Goal: Connect with others: Connect with others

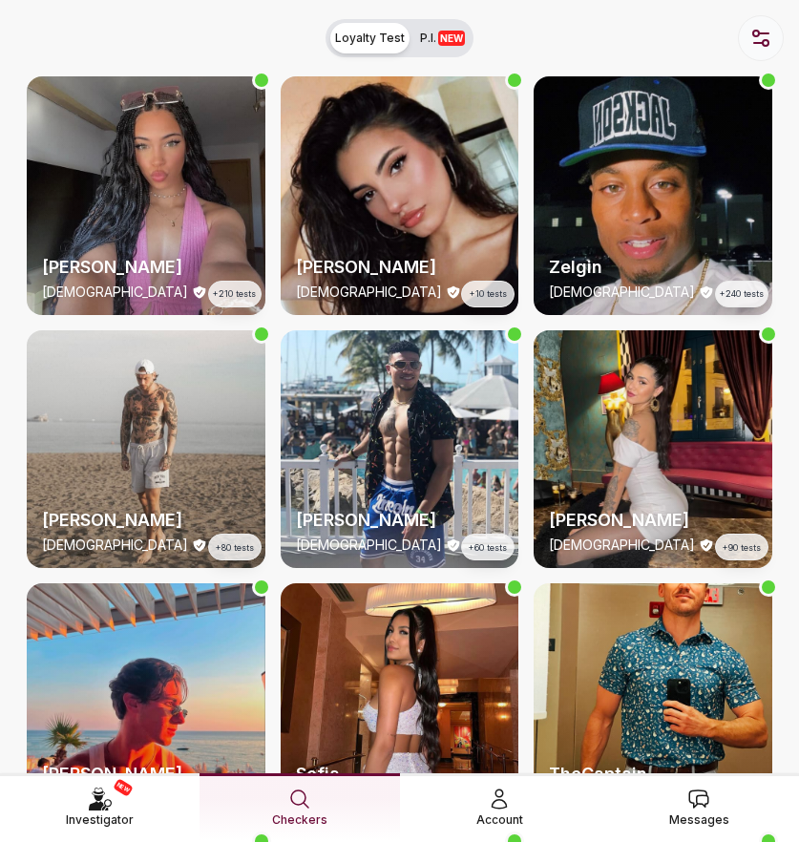
click at [753, 49] on icon "button" at bounding box center [761, 38] width 23 height 23
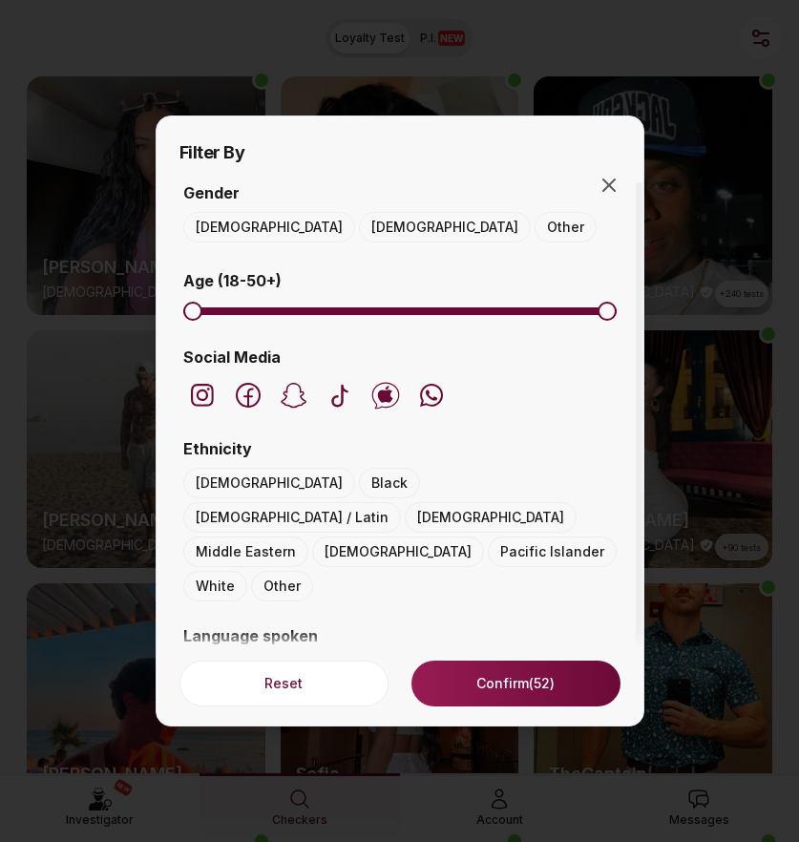
click at [359, 230] on button "Female" at bounding box center [445, 227] width 172 height 31
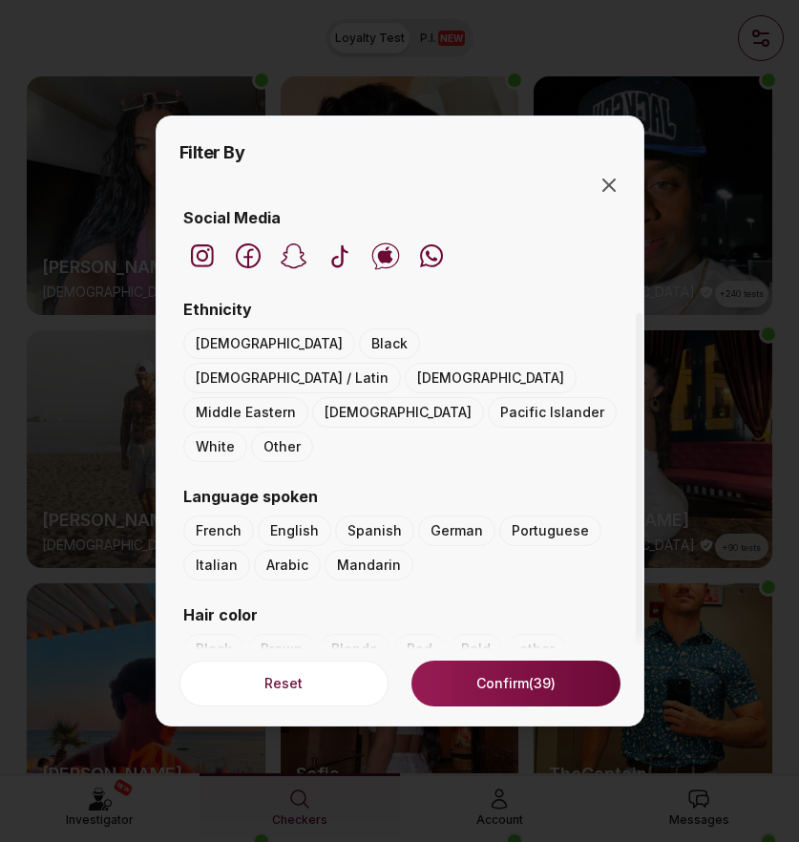
scroll to position [54, 0]
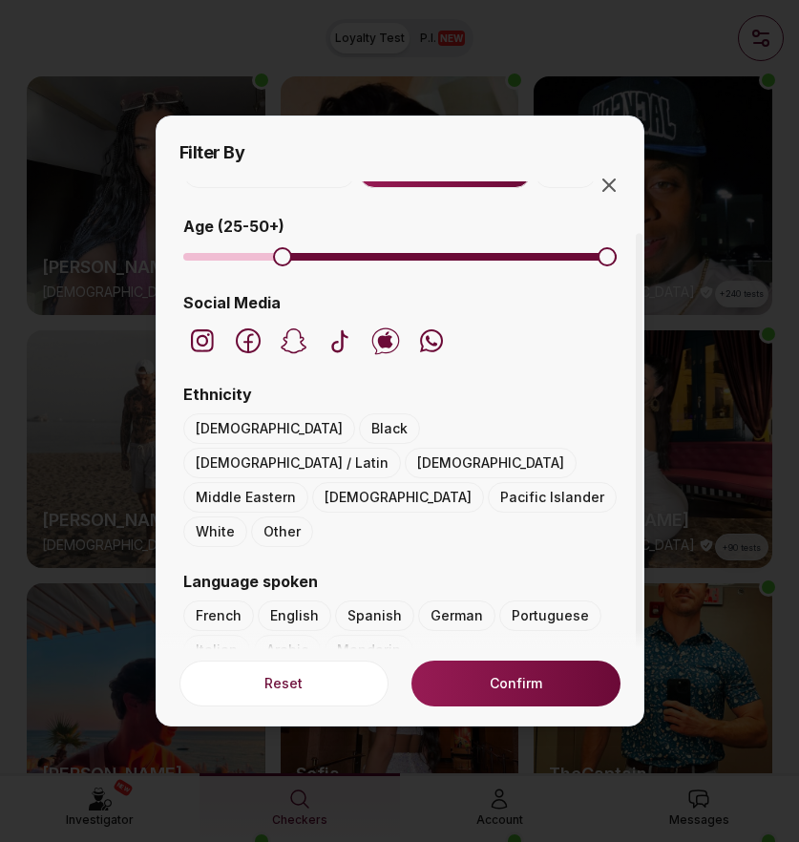
click at [273, 266] on span "Minimum" at bounding box center [282, 256] width 19 height 19
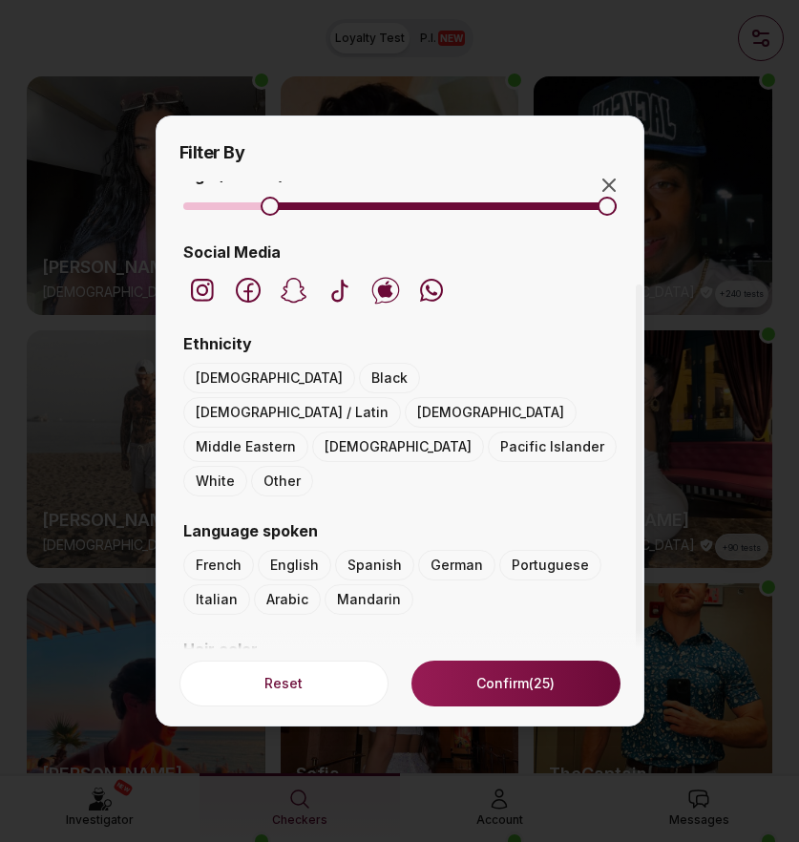
scroll to position [121, 0]
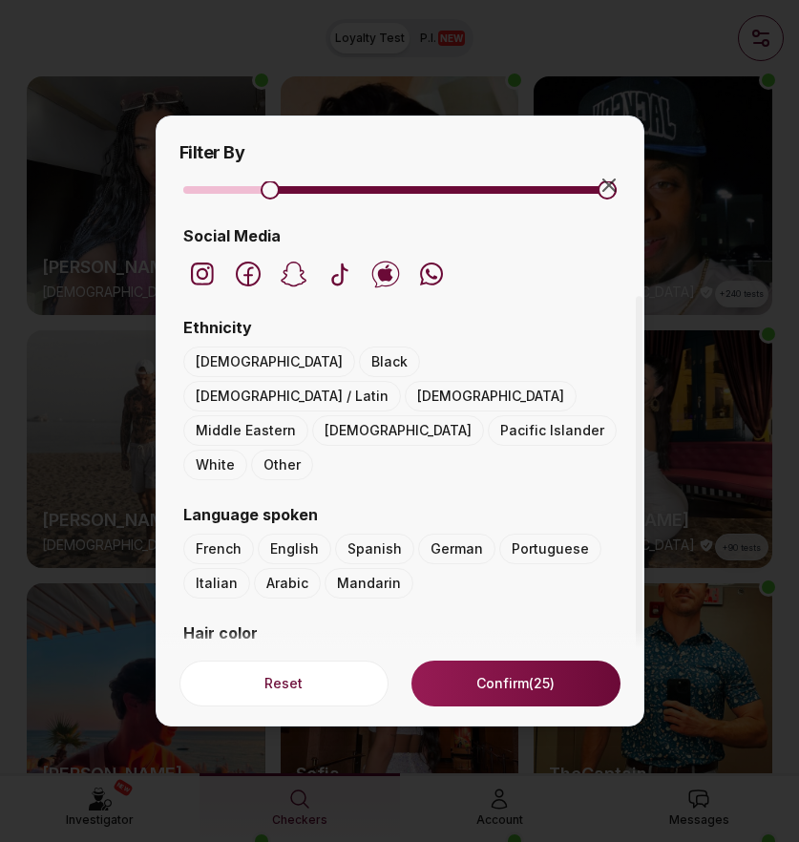
click at [388, 381] on button "Hispanic / Latin" at bounding box center [292, 396] width 218 height 31
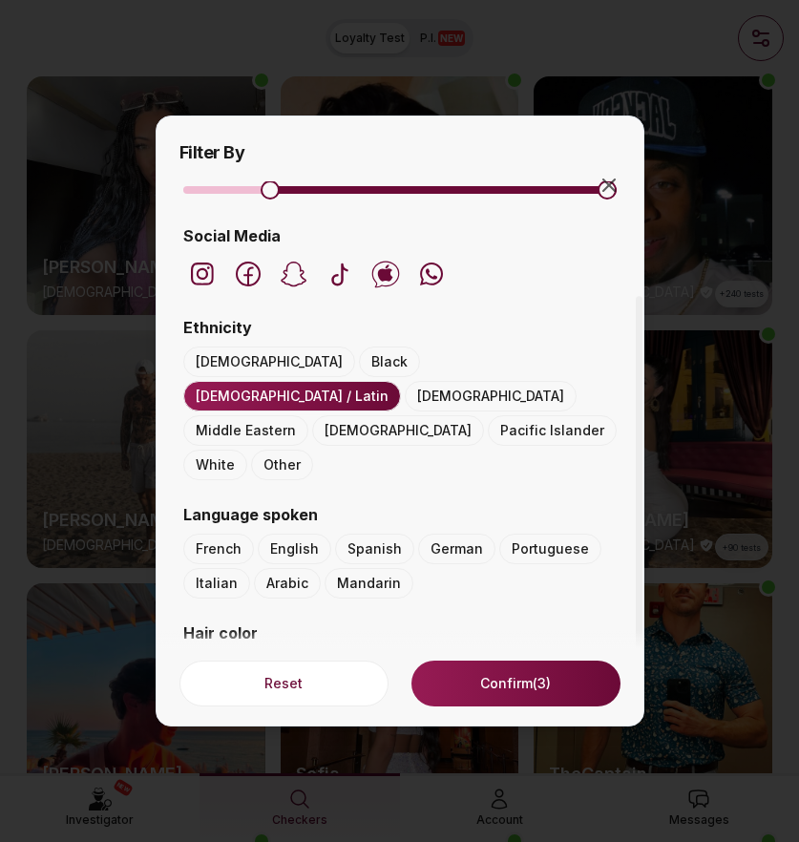
click at [225, 450] on button "White" at bounding box center [215, 465] width 64 height 31
click at [485, 684] on button "Confirm (16)" at bounding box center [516, 684] width 208 height 46
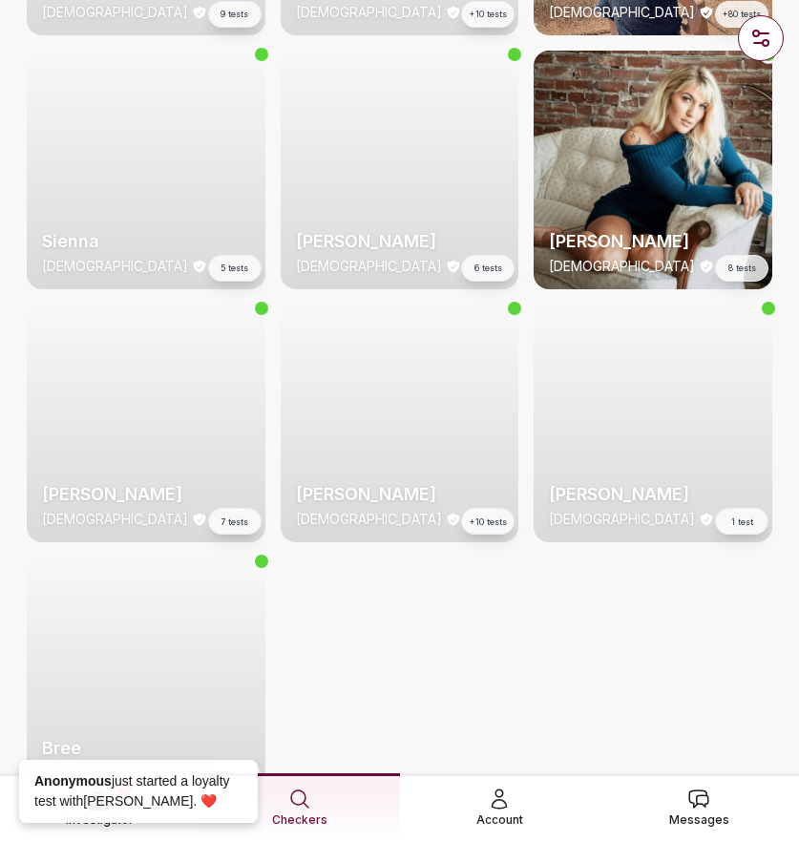
scroll to position [856, 0]
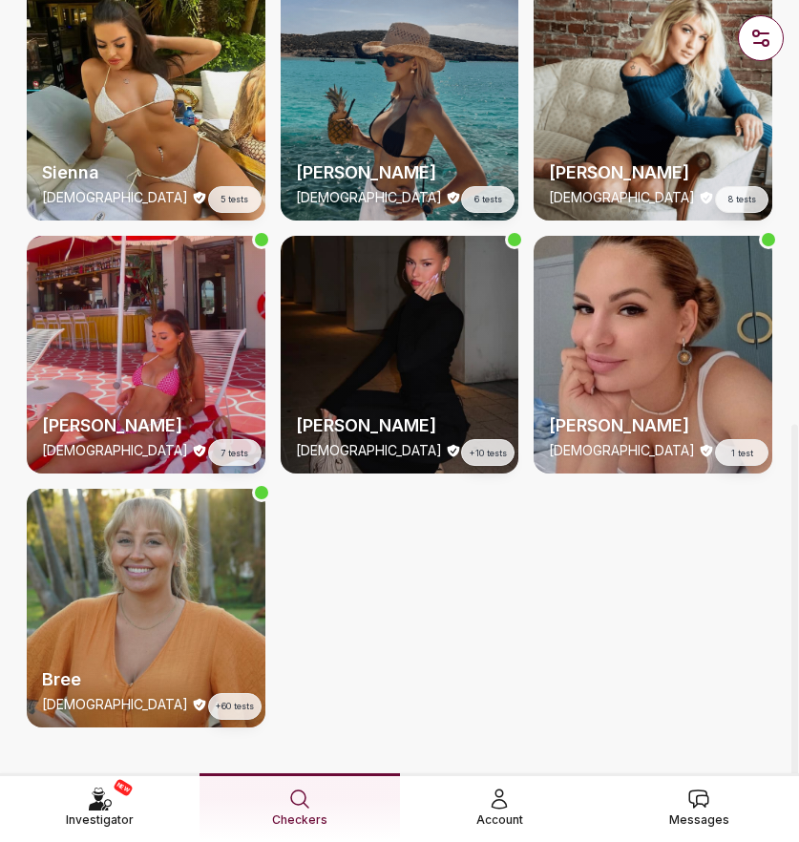
click at [212, 301] on div "Alicia 25 y/o 7 tests" at bounding box center [146, 355] width 239 height 239
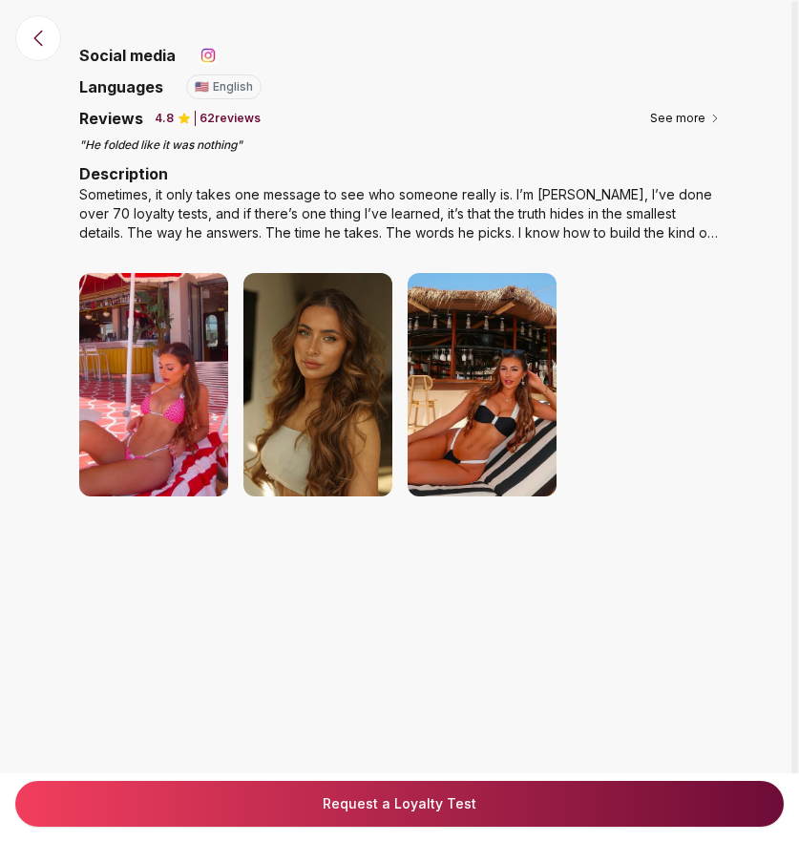
scroll to position [66, 0]
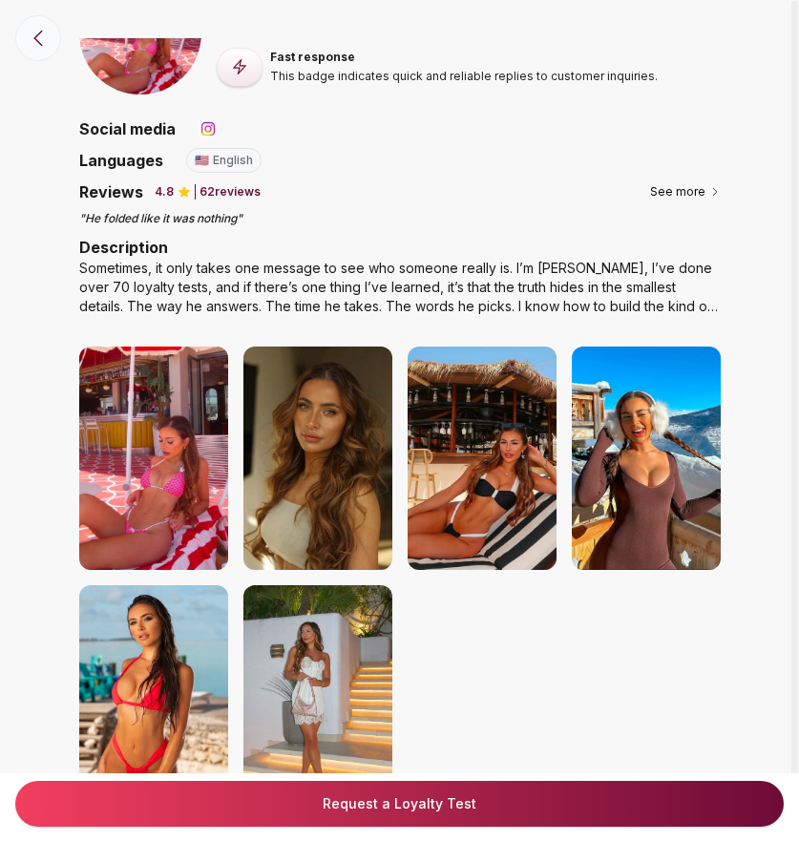
click at [35, 48] on icon at bounding box center [38, 38] width 23 height 23
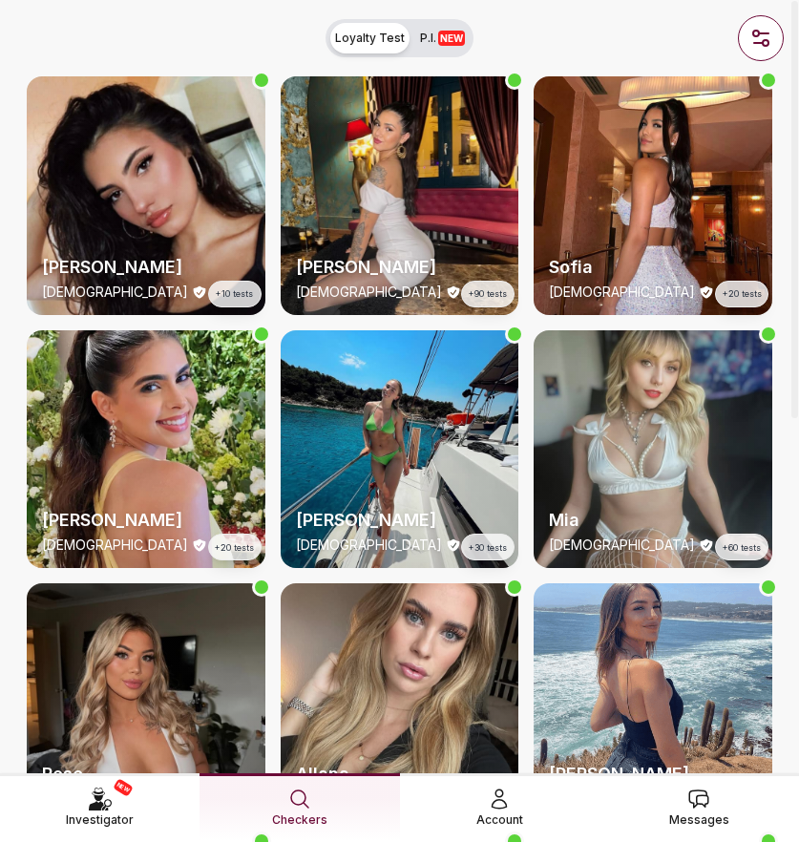
click at [691, 835] on link "Messages" at bounding box center [700, 808] width 200 height 68
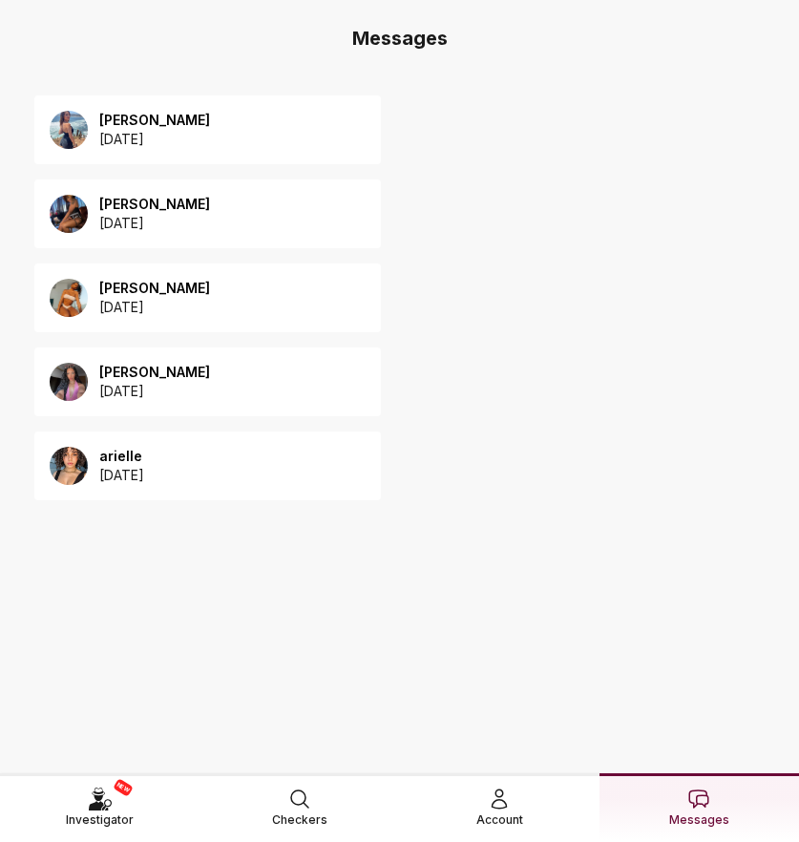
click at [200, 144] on p "[DATE]" at bounding box center [154, 139] width 111 height 19
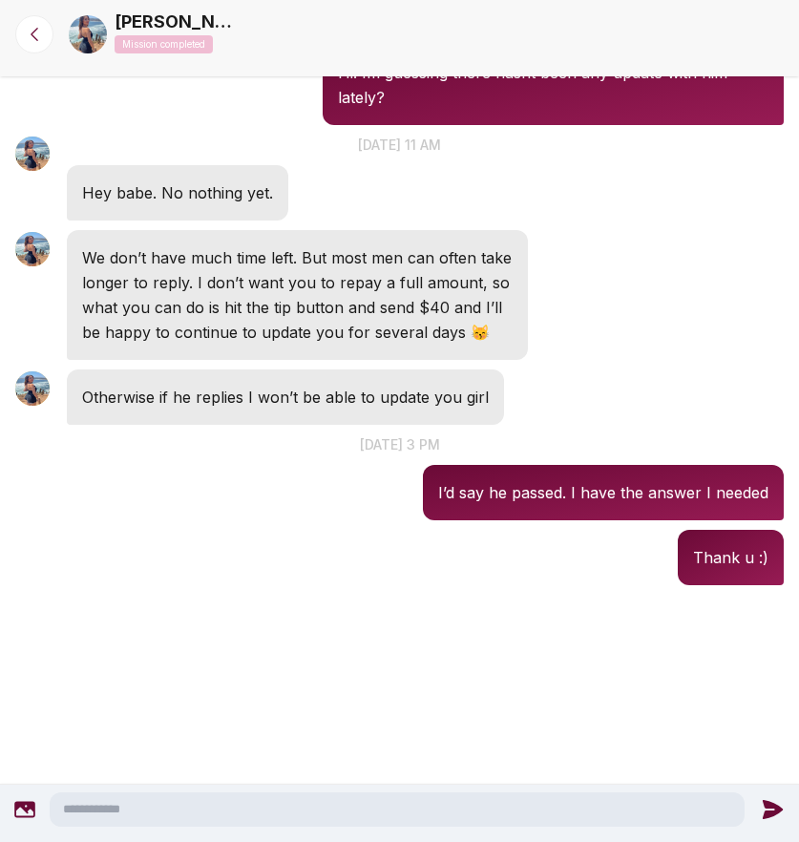
scroll to position [3621, 0]
